Goal: Use online tool/utility

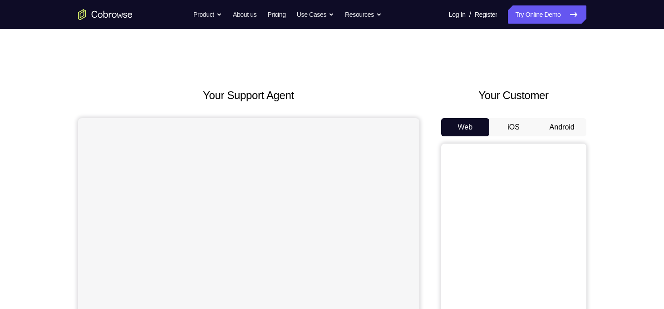
click at [561, 128] on button "Android" at bounding box center [562, 127] width 49 height 18
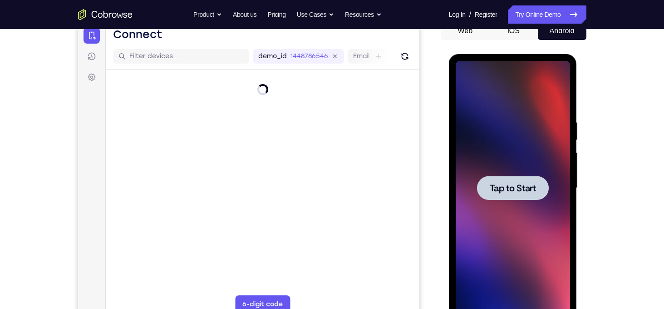
click at [511, 188] on span "Tap to Start" at bounding box center [513, 187] width 46 height 9
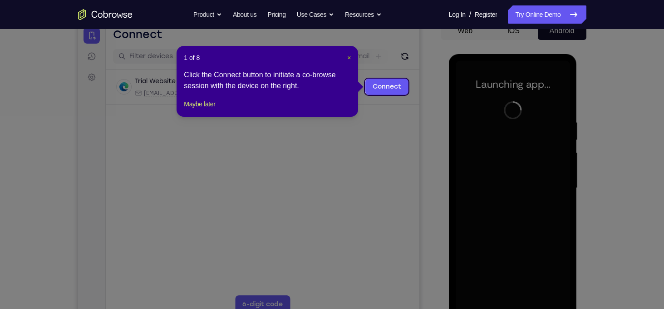
click at [351, 56] on span "×" at bounding box center [349, 57] width 4 height 7
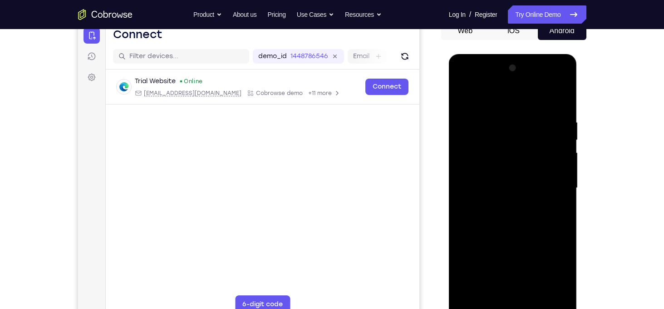
scroll to position [110, 0]
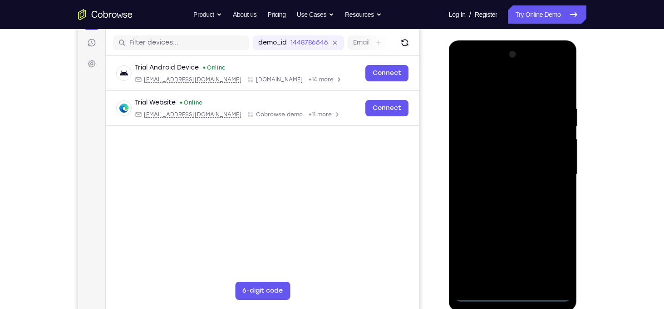
click at [511, 292] on div at bounding box center [513, 174] width 114 height 254
click at [549, 253] on div at bounding box center [513, 174] width 114 height 254
click at [502, 84] on div at bounding box center [513, 174] width 114 height 254
click at [551, 180] on div at bounding box center [513, 174] width 114 height 254
click at [466, 70] on div at bounding box center [513, 174] width 114 height 254
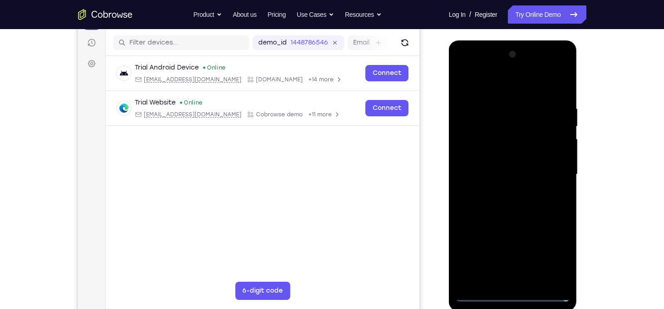
click at [476, 145] on div at bounding box center [513, 174] width 114 height 254
click at [507, 175] on div at bounding box center [513, 174] width 114 height 254
click at [496, 168] on div at bounding box center [513, 174] width 114 height 254
click at [496, 185] on div at bounding box center [513, 174] width 114 height 254
click at [519, 233] on div at bounding box center [513, 174] width 114 height 254
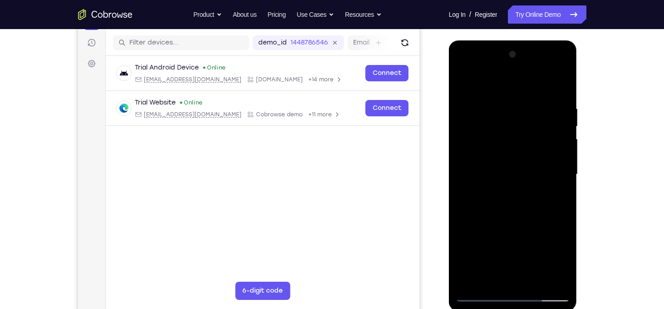
click at [533, 158] on div at bounding box center [513, 174] width 114 height 254
click at [516, 156] on div at bounding box center [513, 174] width 114 height 254
drag, startPoint x: 480, startPoint y: 88, endPoint x: 544, endPoint y: 99, distance: 65.0
click at [544, 99] on div at bounding box center [513, 174] width 114 height 254
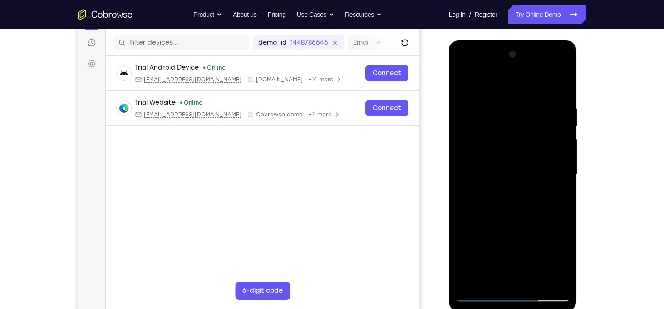
click at [547, 153] on div at bounding box center [513, 174] width 114 height 254
click at [521, 159] on div at bounding box center [513, 174] width 114 height 254
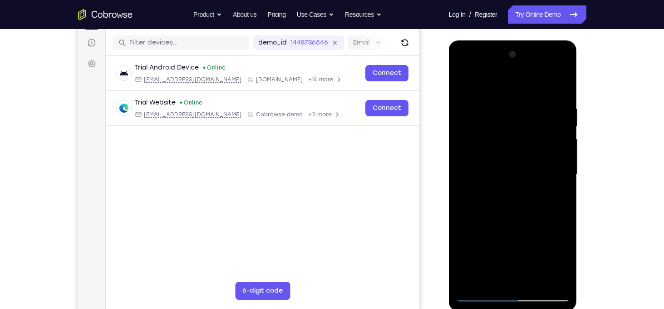
click at [521, 159] on div at bounding box center [513, 174] width 114 height 254
click at [528, 151] on div at bounding box center [513, 174] width 114 height 254
click at [558, 152] on div at bounding box center [513, 174] width 114 height 254
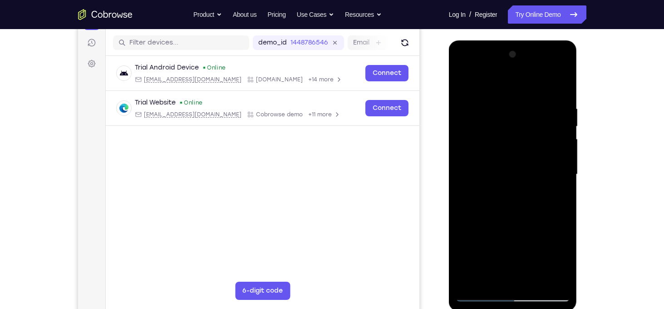
click at [516, 251] on div at bounding box center [513, 174] width 114 height 254
click at [559, 154] on div at bounding box center [513, 174] width 114 height 254
click at [463, 88] on div at bounding box center [513, 174] width 114 height 254
click at [493, 178] on div at bounding box center [513, 174] width 114 height 254
click at [481, 292] on div at bounding box center [513, 174] width 114 height 254
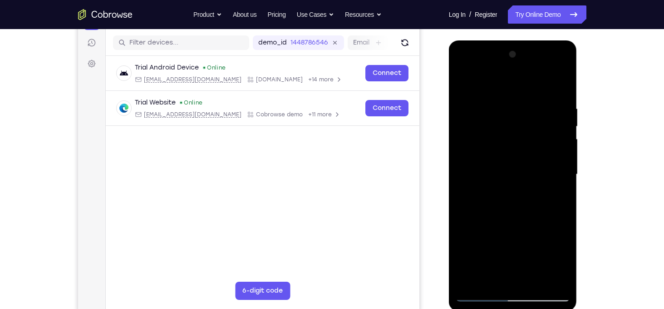
click at [480, 293] on div at bounding box center [513, 174] width 114 height 254
click at [518, 231] on div at bounding box center [513, 174] width 114 height 254
click at [558, 149] on div at bounding box center [513, 174] width 114 height 254
click at [525, 161] on div at bounding box center [513, 174] width 114 height 254
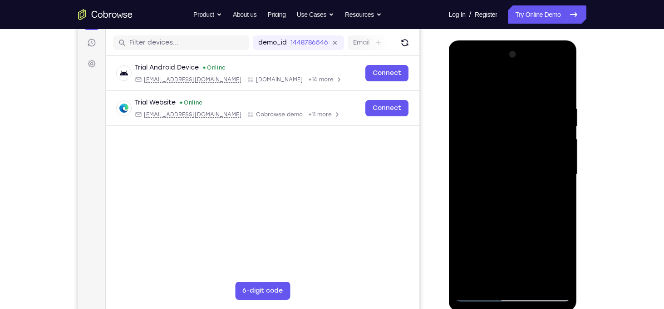
click at [478, 115] on div at bounding box center [513, 174] width 114 height 254
click at [481, 291] on div at bounding box center [513, 174] width 114 height 254
click at [482, 296] on div at bounding box center [513, 174] width 114 height 254
click at [549, 152] on div at bounding box center [513, 174] width 114 height 254
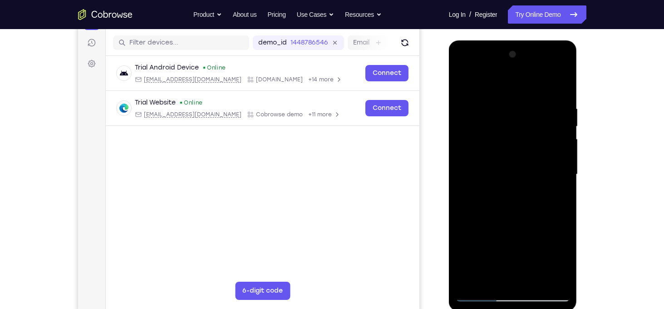
click at [549, 152] on div at bounding box center [513, 174] width 114 height 254
click at [483, 297] on div at bounding box center [513, 174] width 114 height 254
click at [481, 292] on div at bounding box center [513, 174] width 114 height 254
click at [518, 216] on div at bounding box center [513, 174] width 114 height 254
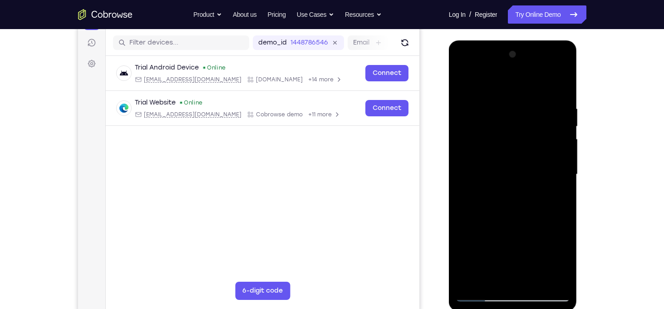
click at [507, 231] on div at bounding box center [513, 174] width 114 height 254
click at [560, 149] on div at bounding box center [513, 174] width 114 height 254
click at [560, 154] on div at bounding box center [513, 174] width 114 height 254
click at [466, 68] on div at bounding box center [513, 174] width 114 height 254
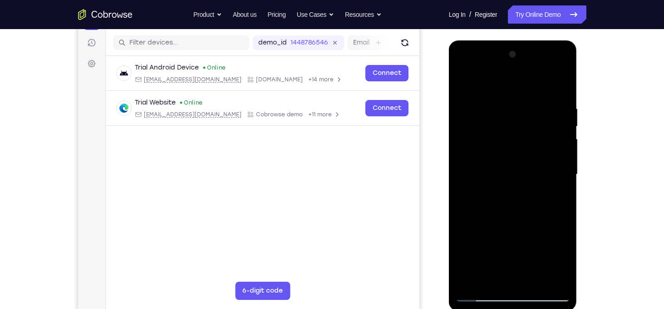
click at [478, 147] on div at bounding box center [513, 174] width 114 height 254
click at [505, 190] on div at bounding box center [513, 174] width 114 height 254
click at [520, 165] on div at bounding box center [513, 174] width 114 height 254
click at [539, 151] on div at bounding box center [513, 174] width 114 height 254
click at [510, 172] on div at bounding box center [513, 174] width 114 height 254
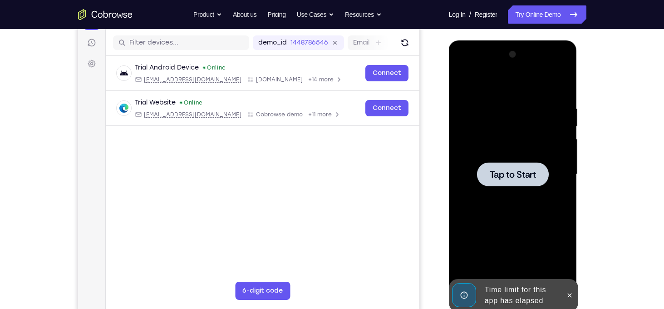
click at [510, 172] on span "Tap to Start" at bounding box center [513, 174] width 46 height 9
click at [570, 293] on icon at bounding box center [569, 295] width 7 height 7
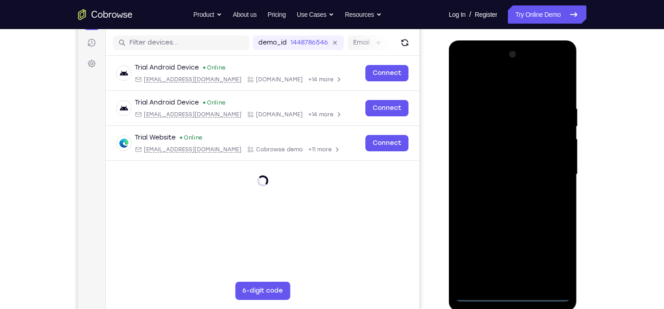
click at [510, 297] on div at bounding box center [513, 174] width 114 height 254
click at [549, 256] on div at bounding box center [513, 174] width 114 height 254
click at [466, 66] on div at bounding box center [513, 174] width 114 height 254
click at [547, 173] on div at bounding box center [513, 174] width 114 height 254
click at [501, 191] on div at bounding box center [513, 174] width 114 height 254
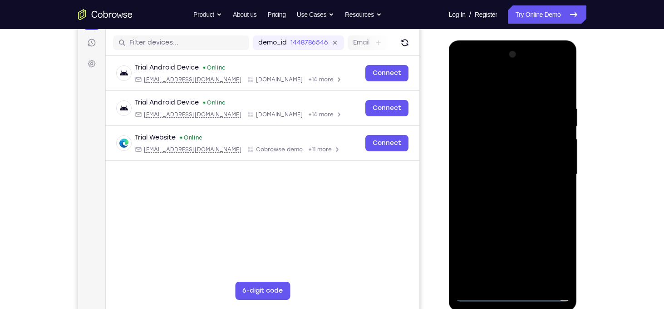
click at [536, 155] on div at bounding box center [513, 174] width 114 height 254
click at [537, 156] on div at bounding box center [513, 174] width 114 height 254
click at [511, 173] on div at bounding box center [513, 174] width 114 height 254
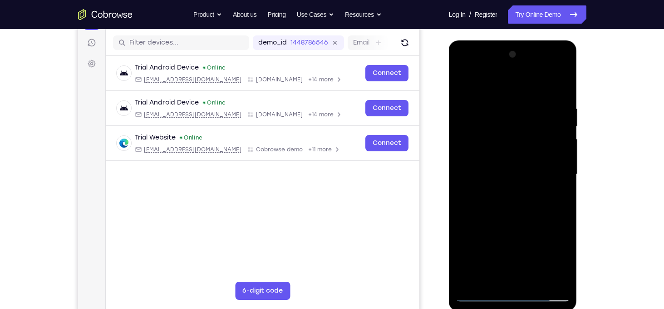
click at [496, 168] on div at bounding box center [513, 174] width 114 height 254
click at [504, 191] on div at bounding box center [513, 174] width 114 height 254
click at [479, 157] on div at bounding box center [513, 174] width 114 height 254
click at [516, 249] on div at bounding box center [513, 174] width 114 height 254
click at [544, 248] on div at bounding box center [513, 174] width 114 height 254
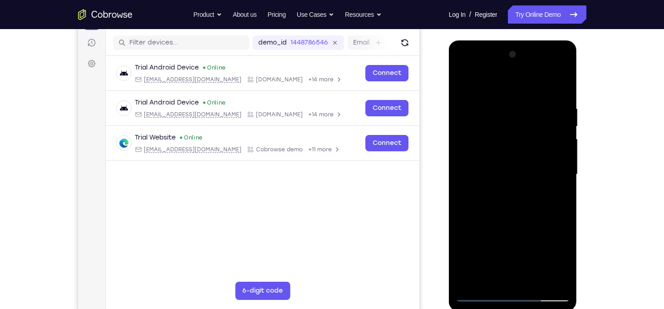
click at [512, 202] on div at bounding box center [513, 174] width 114 height 254
click at [537, 275] on div at bounding box center [513, 174] width 114 height 254
click at [532, 254] on div at bounding box center [513, 174] width 114 height 254
click at [526, 262] on div at bounding box center [513, 174] width 114 height 254
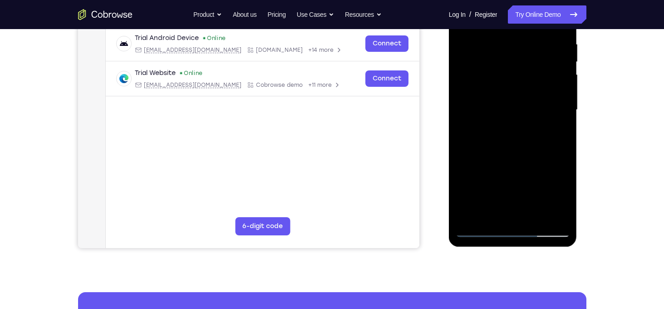
scroll to position [174, 0]
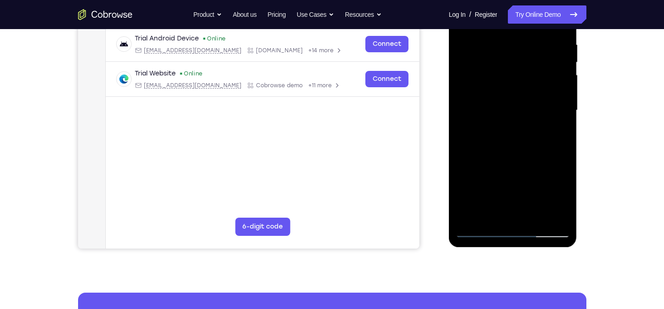
drag, startPoint x: 527, startPoint y: 204, endPoint x: 525, endPoint y: 192, distance: 12.9
click at [525, 192] on div at bounding box center [513, 110] width 114 height 254
click at [524, 215] on div at bounding box center [513, 110] width 114 height 254
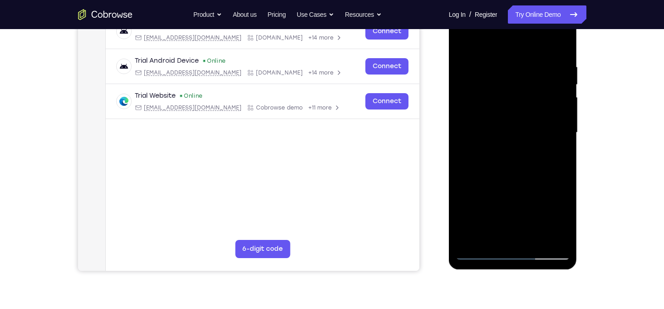
scroll to position [147, 0]
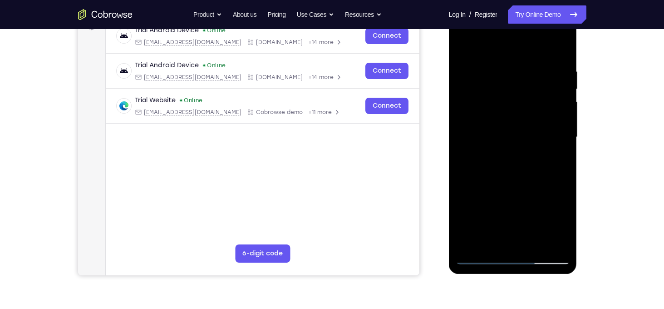
click at [477, 258] on div at bounding box center [513, 137] width 114 height 254
click at [524, 113] on div at bounding box center [513, 137] width 114 height 254
click at [515, 106] on div at bounding box center [513, 137] width 114 height 254
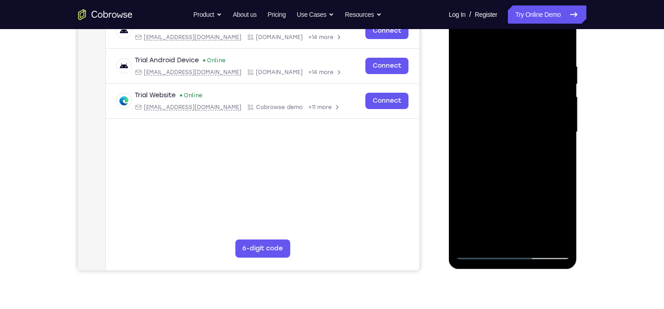
click at [541, 138] on div at bounding box center [513, 132] width 114 height 254
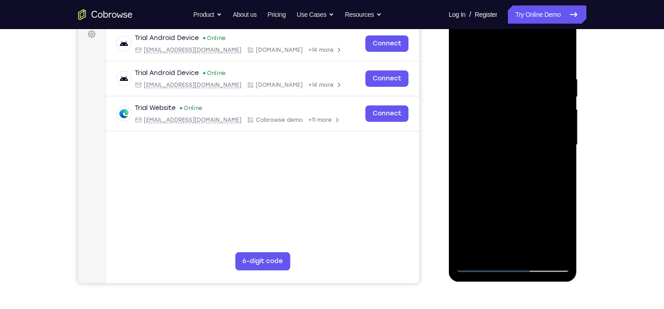
scroll to position [139, 0]
click at [507, 252] on div at bounding box center [513, 145] width 114 height 254
click at [507, 103] on div at bounding box center [513, 145] width 114 height 254
click at [522, 148] on div at bounding box center [513, 145] width 114 height 254
click at [502, 134] on div at bounding box center [513, 145] width 114 height 254
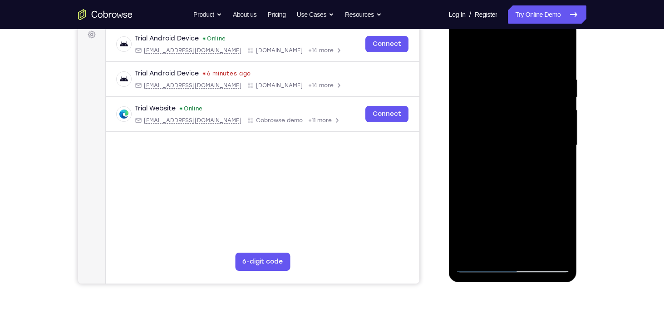
click at [496, 153] on div at bounding box center [513, 145] width 114 height 254
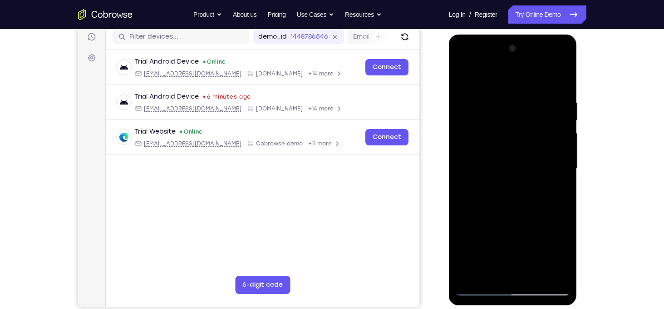
click at [520, 222] on div at bounding box center [513, 168] width 114 height 254
click at [540, 153] on div at bounding box center [513, 168] width 114 height 254
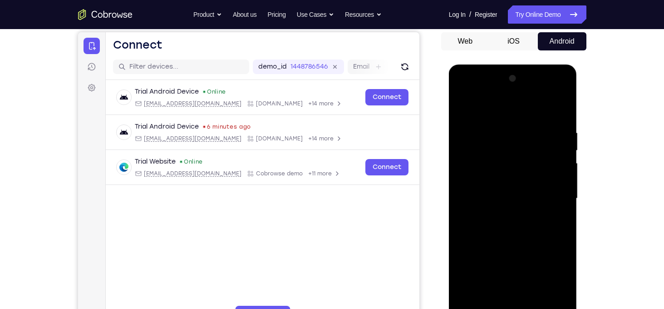
scroll to position [91, 0]
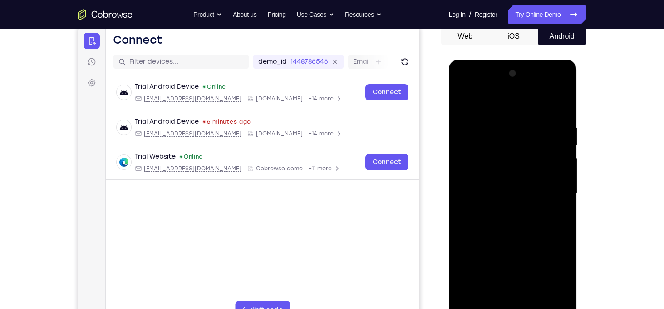
click at [500, 166] on div at bounding box center [513, 193] width 114 height 254
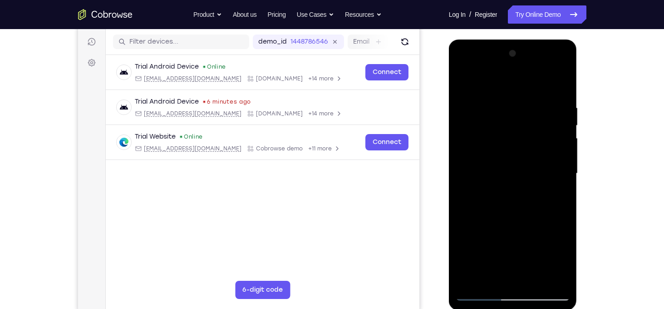
scroll to position [109, 0]
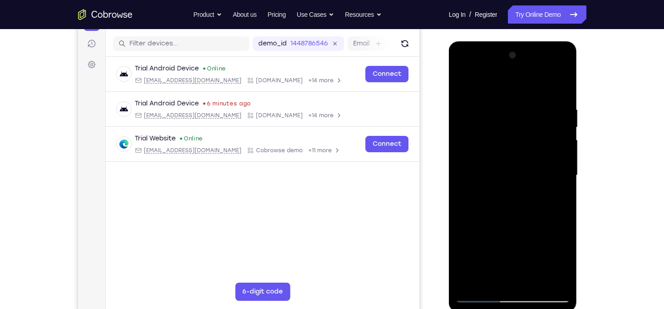
click at [563, 157] on div at bounding box center [513, 175] width 114 height 254
click at [461, 89] on div at bounding box center [513, 175] width 114 height 254
click at [464, 88] on div at bounding box center [513, 175] width 114 height 254
click at [526, 230] on div at bounding box center [513, 175] width 114 height 254
click at [522, 132] on div at bounding box center [513, 175] width 114 height 254
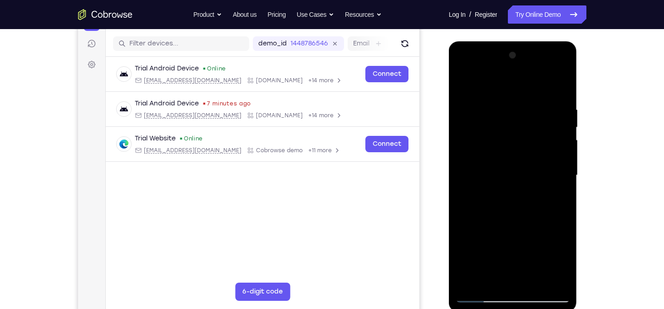
click at [502, 148] on div at bounding box center [513, 175] width 114 height 254
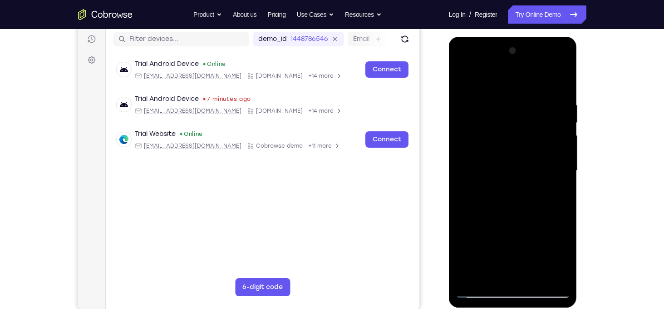
drag, startPoint x: 758, startPoint y: 338, endPoint x: 560, endPoint y: 190, distance: 247.2
click at [560, 190] on div at bounding box center [513, 171] width 114 height 254
click at [481, 289] on div at bounding box center [513, 171] width 114 height 254
click at [463, 202] on div at bounding box center [513, 171] width 114 height 254
click at [484, 206] on div at bounding box center [513, 171] width 114 height 254
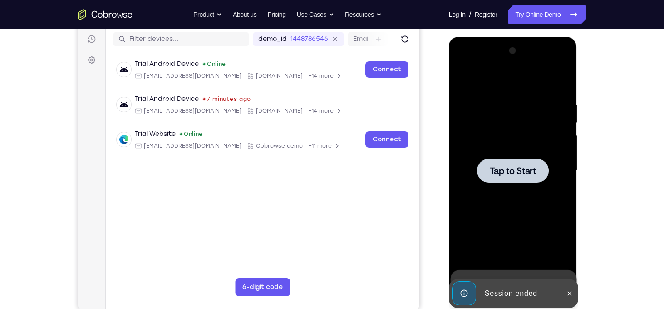
click at [509, 182] on div at bounding box center [513, 171] width 72 height 24
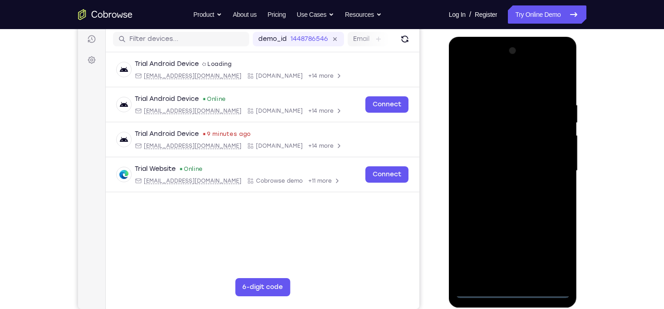
click at [515, 289] on div at bounding box center [513, 171] width 114 height 254
click at [550, 253] on div at bounding box center [513, 171] width 114 height 254
click at [508, 85] on div at bounding box center [513, 171] width 114 height 254
click at [509, 86] on div at bounding box center [513, 171] width 114 height 254
click at [549, 167] on div at bounding box center [513, 171] width 114 height 254
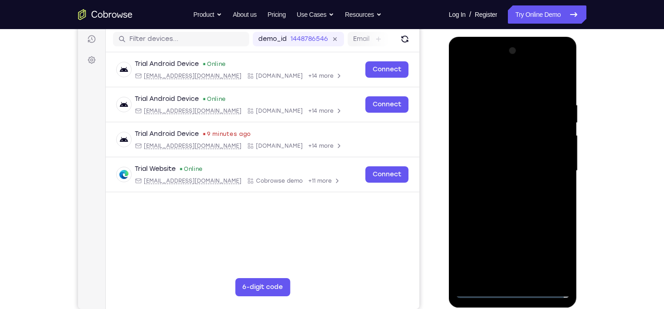
click at [506, 187] on div at bounding box center [513, 171] width 114 height 254
click at [513, 160] on div at bounding box center [513, 171] width 114 height 254
click at [524, 183] on div at bounding box center [513, 171] width 114 height 254
click at [524, 163] on div at bounding box center [513, 171] width 114 height 254
click at [512, 178] on div at bounding box center [513, 171] width 114 height 254
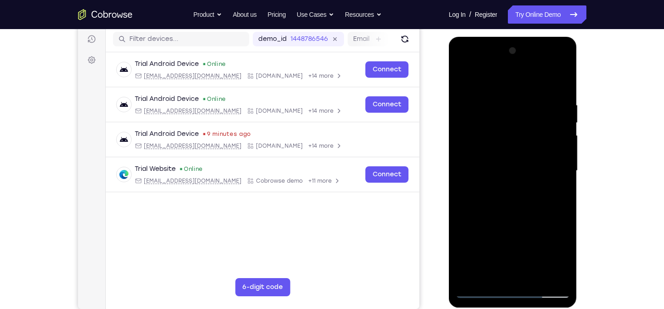
click at [502, 169] on div at bounding box center [513, 171] width 114 height 254
click at [506, 184] on div at bounding box center [513, 171] width 114 height 254
click at [489, 231] on div at bounding box center [513, 171] width 114 height 254
click at [558, 146] on div at bounding box center [513, 171] width 114 height 254
click at [525, 225] on div at bounding box center [513, 171] width 114 height 254
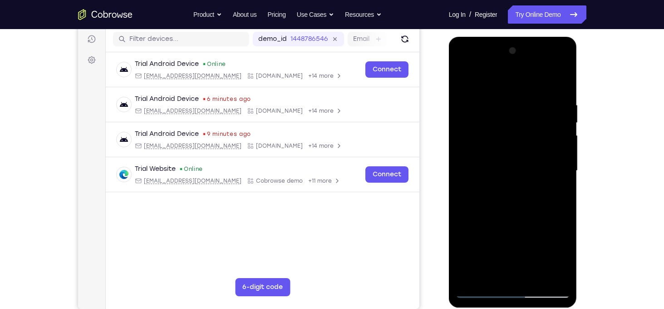
drag, startPoint x: 523, startPoint y: 82, endPoint x: 513, endPoint y: 46, distance: 37.4
click at [513, 46] on div at bounding box center [513, 171] width 114 height 254
click at [501, 218] on div at bounding box center [513, 171] width 114 height 254
click at [518, 246] on div at bounding box center [513, 171] width 114 height 254
click at [515, 292] on div at bounding box center [513, 171] width 114 height 254
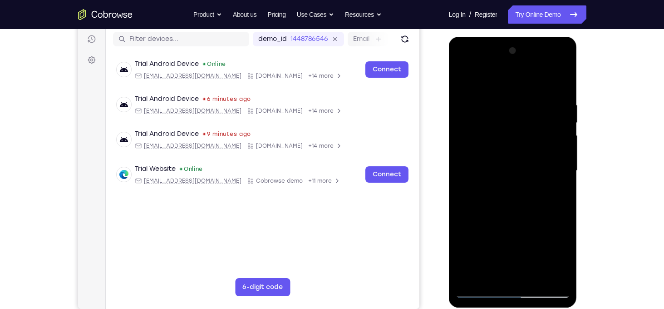
click at [553, 248] on div at bounding box center [513, 171] width 114 height 254
click at [465, 65] on div at bounding box center [513, 171] width 114 height 254
click at [479, 147] on div at bounding box center [513, 171] width 114 height 254
click at [502, 188] on div at bounding box center [513, 171] width 114 height 254
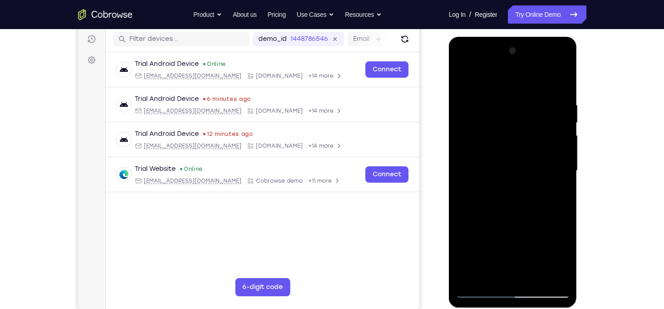
click at [503, 134] on div at bounding box center [513, 171] width 114 height 254
drag, startPoint x: 503, startPoint y: 134, endPoint x: 475, endPoint y: 126, distance: 29.3
click at [475, 126] on div at bounding box center [513, 171] width 114 height 254
click at [474, 153] on div at bounding box center [513, 171] width 114 height 254
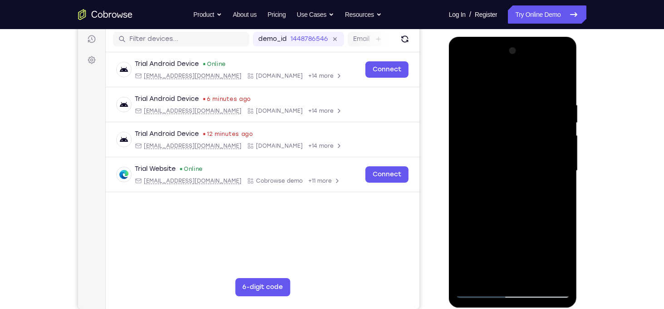
click at [474, 153] on div at bounding box center [513, 171] width 114 height 254
click at [491, 170] on div at bounding box center [513, 171] width 114 height 254
click at [515, 196] on div at bounding box center [513, 171] width 114 height 254
click at [556, 181] on div at bounding box center [513, 171] width 114 height 254
click at [558, 154] on div at bounding box center [513, 171] width 114 height 254
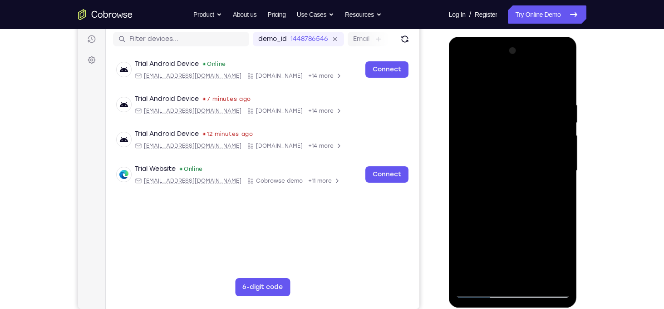
click at [540, 169] on div at bounding box center [513, 171] width 114 height 254
click at [511, 192] on div at bounding box center [513, 171] width 114 height 254
click at [558, 185] on div at bounding box center [513, 171] width 114 height 254
click at [465, 156] on div at bounding box center [513, 171] width 114 height 254
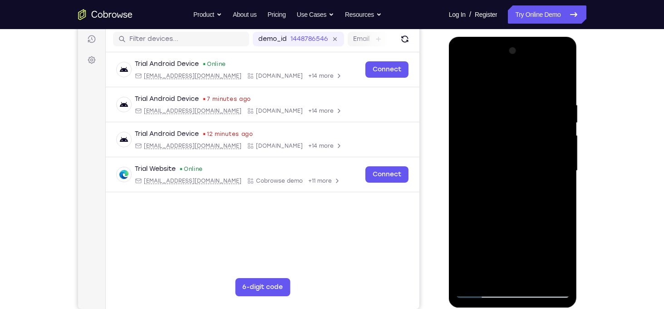
click at [478, 167] on div at bounding box center [513, 171] width 114 height 254
click at [511, 193] on div at bounding box center [513, 171] width 114 height 254
click at [507, 185] on div at bounding box center [513, 171] width 114 height 254
click at [507, 171] on div at bounding box center [513, 171] width 114 height 254
click at [510, 192] on div at bounding box center [513, 171] width 114 height 254
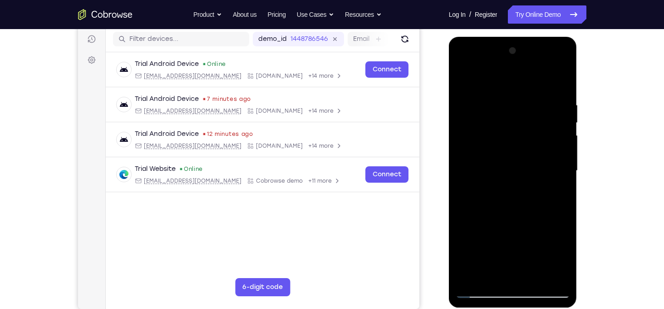
click at [555, 184] on div at bounding box center [513, 171] width 114 height 254
click at [511, 186] on div at bounding box center [513, 171] width 114 height 254
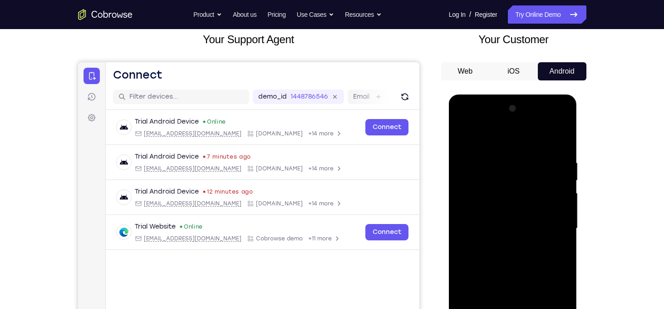
scroll to position [55, 0]
click at [485, 184] on div at bounding box center [513, 229] width 114 height 254
click at [518, 270] on div at bounding box center [513, 229] width 114 height 254
click at [518, 206] on div at bounding box center [513, 229] width 114 height 254
click at [512, 262] on div at bounding box center [513, 229] width 114 height 254
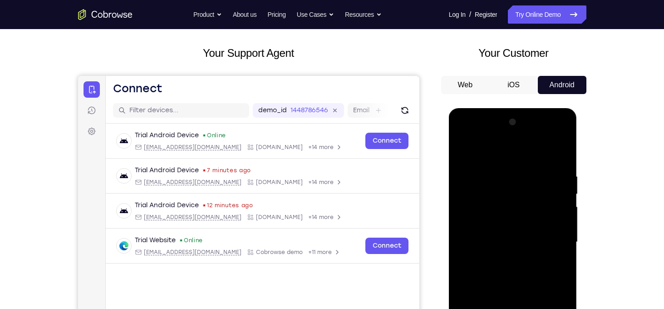
scroll to position [43, 0]
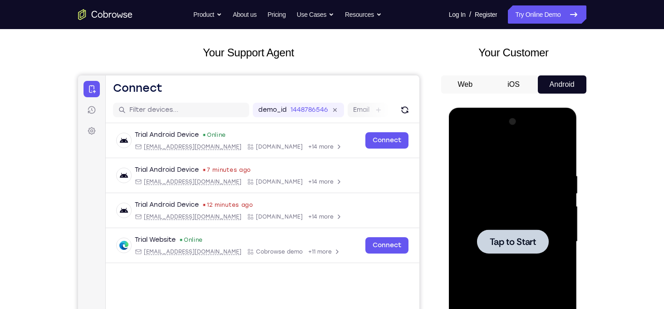
click at [513, 234] on div at bounding box center [513, 241] width 72 height 24
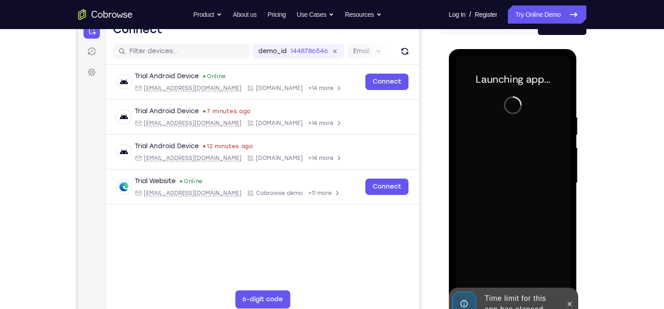
scroll to position [127, 0]
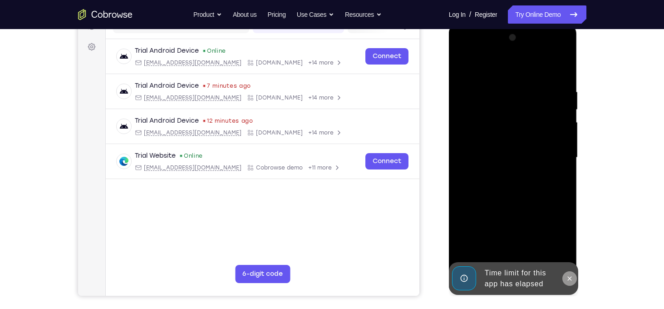
click at [567, 275] on icon at bounding box center [569, 278] width 7 height 7
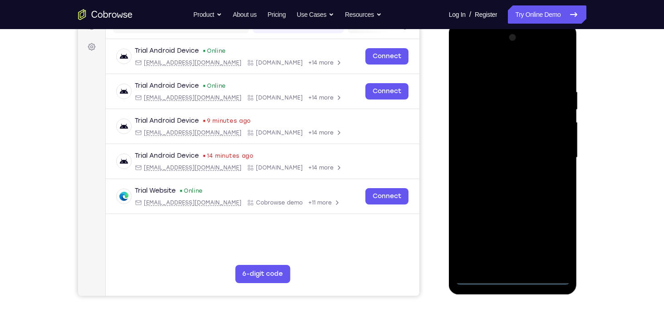
click at [512, 277] on div at bounding box center [513, 157] width 114 height 254
click at [552, 240] on div at bounding box center [513, 157] width 114 height 254
click at [465, 54] on div at bounding box center [513, 157] width 114 height 254
click at [550, 154] on div at bounding box center [513, 157] width 114 height 254
click at [502, 175] on div at bounding box center [513, 157] width 114 height 254
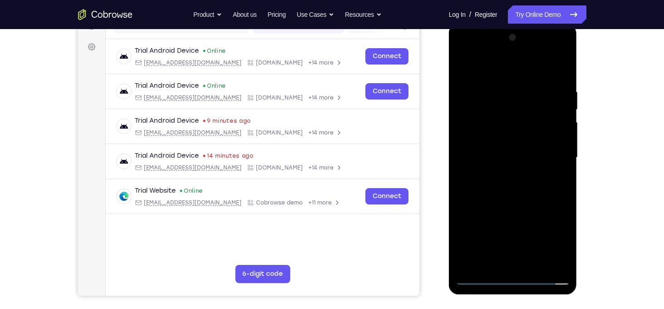
click at [499, 154] on div at bounding box center [513, 157] width 114 height 254
click at [498, 121] on div at bounding box center [513, 157] width 114 height 254
click at [485, 118] on div at bounding box center [513, 157] width 114 height 254
click at [484, 135] on div at bounding box center [513, 157] width 114 height 254
click at [480, 153] on div at bounding box center [513, 157] width 114 height 254
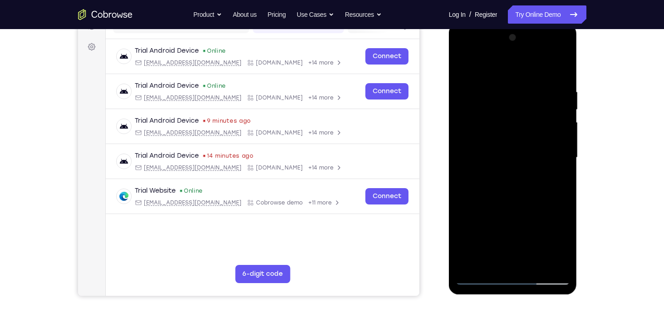
click at [522, 188] on div at bounding box center [513, 157] width 114 height 254
click at [514, 188] on div at bounding box center [513, 157] width 114 height 254
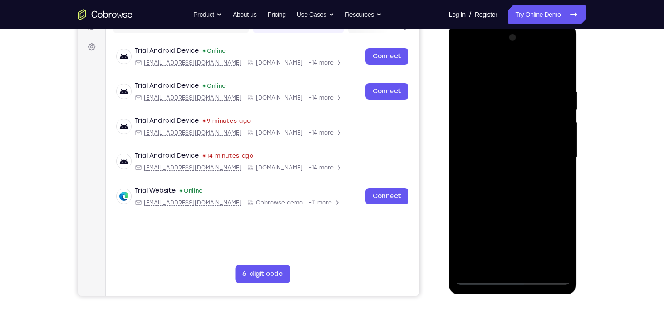
click at [514, 188] on div at bounding box center [513, 157] width 114 height 254
click at [494, 187] on div at bounding box center [513, 157] width 114 height 254
click at [498, 201] on div at bounding box center [513, 157] width 114 height 254
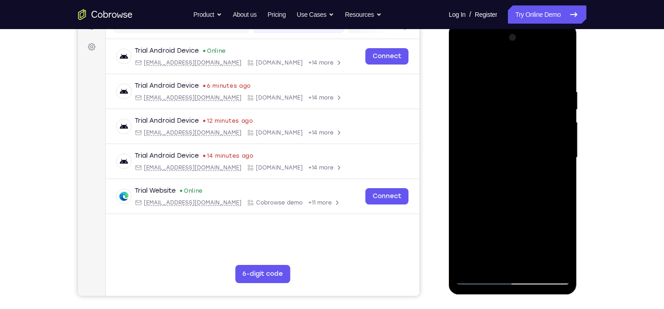
click at [492, 110] on div at bounding box center [513, 157] width 114 height 254
click at [493, 109] on div at bounding box center [513, 157] width 114 height 254
click at [493, 134] on div at bounding box center [513, 157] width 114 height 254
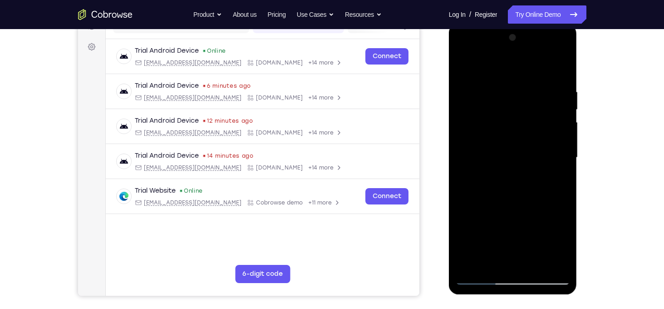
click at [507, 197] on div at bounding box center [513, 157] width 114 height 254
click at [503, 133] on div at bounding box center [513, 157] width 114 height 254
click at [496, 190] on div at bounding box center [513, 157] width 114 height 254
click at [514, 150] on div at bounding box center [513, 157] width 114 height 254
click at [490, 158] on div at bounding box center [513, 157] width 114 height 254
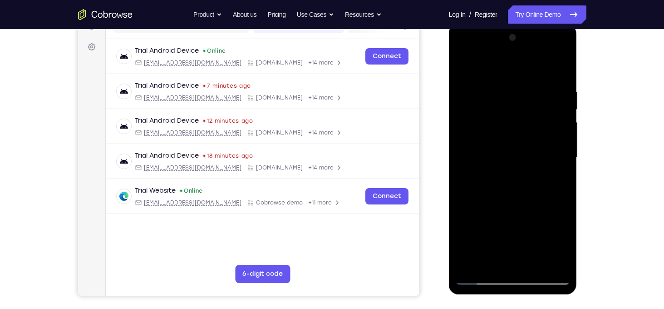
click at [475, 153] on div at bounding box center [513, 157] width 114 height 254
click at [555, 150] on div at bounding box center [513, 157] width 114 height 254
click at [534, 167] on div at bounding box center [513, 157] width 114 height 254
click at [491, 216] on div at bounding box center [513, 157] width 114 height 254
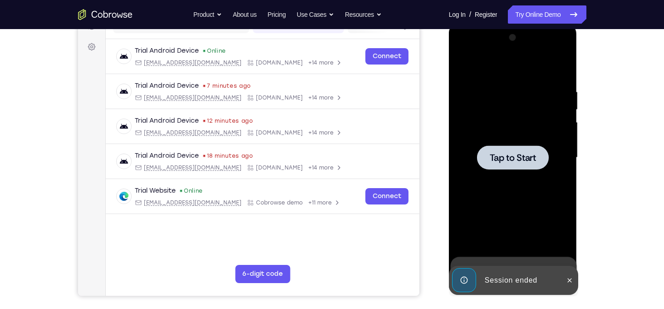
click at [514, 162] on span "Tap to Start" at bounding box center [513, 157] width 46 height 9
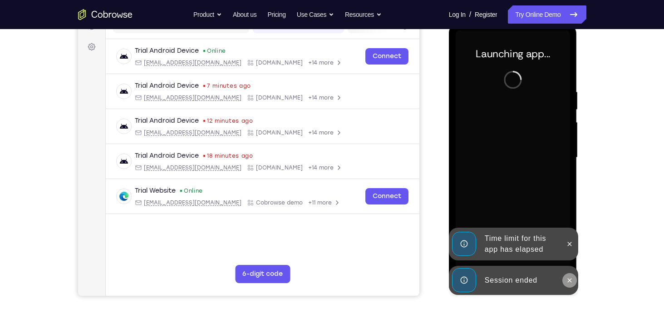
click at [568, 284] on button at bounding box center [570, 280] width 15 height 15
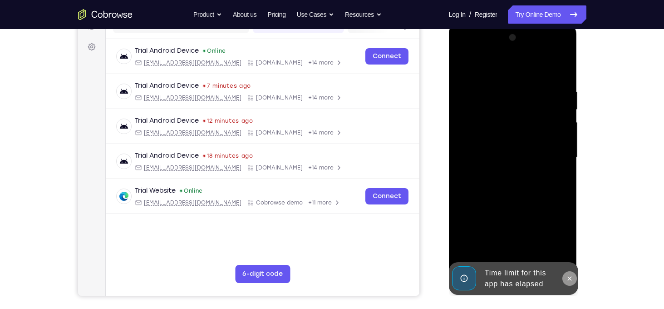
click at [567, 277] on icon at bounding box center [569, 278] width 7 height 7
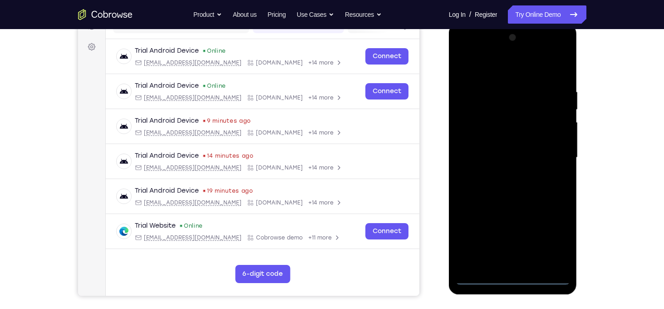
click at [512, 277] on div at bounding box center [513, 157] width 114 height 254
click at [554, 238] on div at bounding box center [513, 157] width 114 height 254
click at [466, 48] on div at bounding box center [513, 157] width 114 height 254
click at [477, 134] on div at bounding box center [513, 157] width 114 height 254
click at [481, 162] on div at bounding box center [513, 157] width 114 height 254
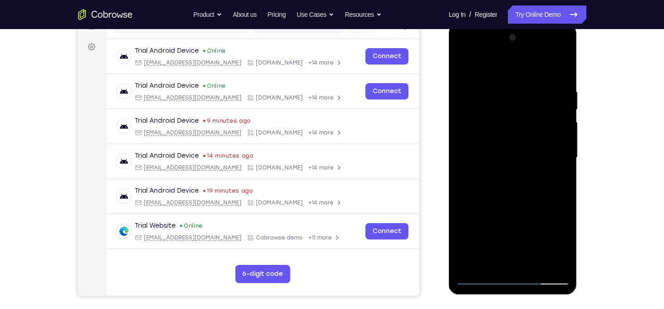
click at [487, 152] on div at bounding box center [513, 157] width 114 height 254
drag, startPoint x: 483, startPoint y: 164, endPoint x: 524, endPoint y: 332, distance: 172.9
click at [524, 296] on html "Online web based iOS Simulators and Android Emulators. Run iPhone, iPad, Mobile…" at bounding box center [513, 160] width 129 height 272
